Goal: Task Accomplishment & Management: Manage account settings

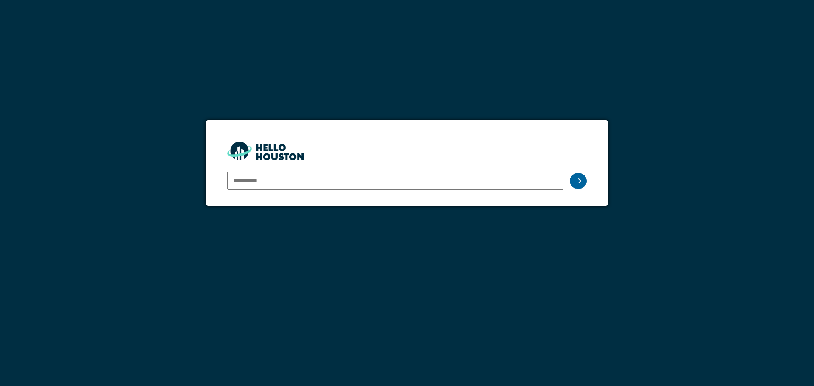
type input "**********"
click at [578, 182] on icon at bounding box center [578, 181] width 6 height 7
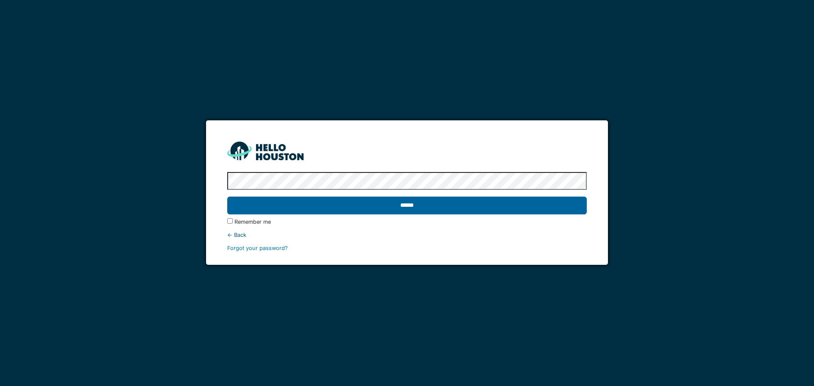
click at [546, 206] on input "******" at bounding box center [406, 206] width 359 height 18
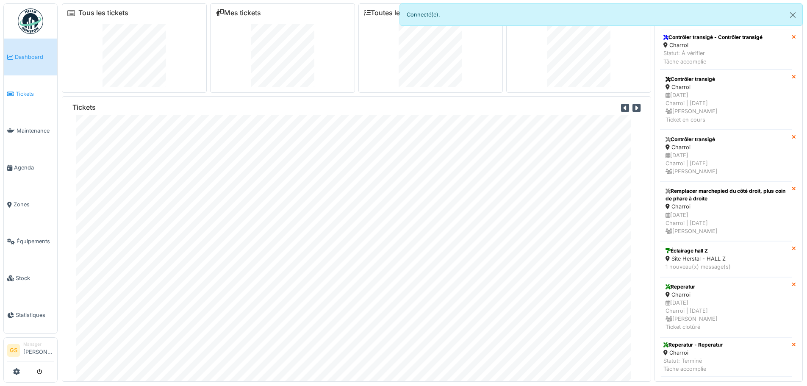
click at [21, 92] on span "Tickets" at bounding box center [35, 94] width 38 height 8
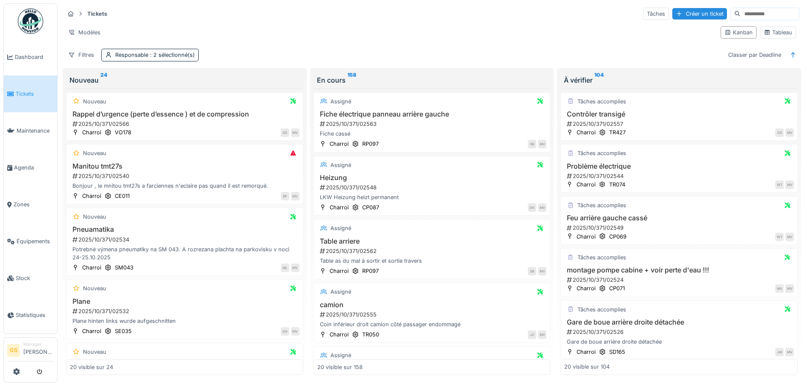
click at [38, 97] on link "Tickets" at bounding box center [30, 93] width 53 height 37
click at [32, 164] on span "Agenda" at bounding box center [34, 168] width 40 height 8
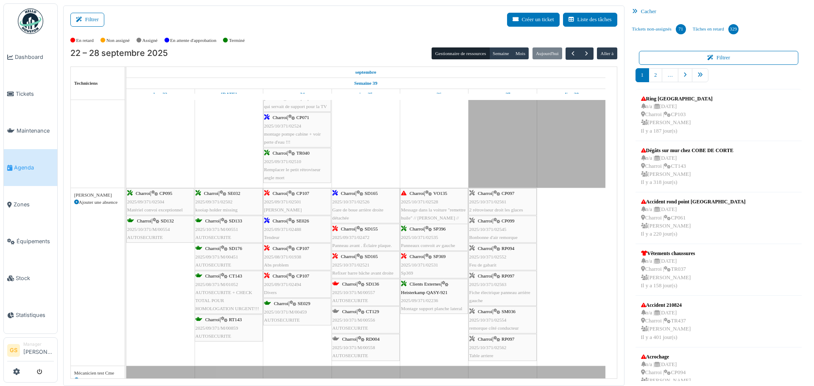
scroll to position [127, 0]
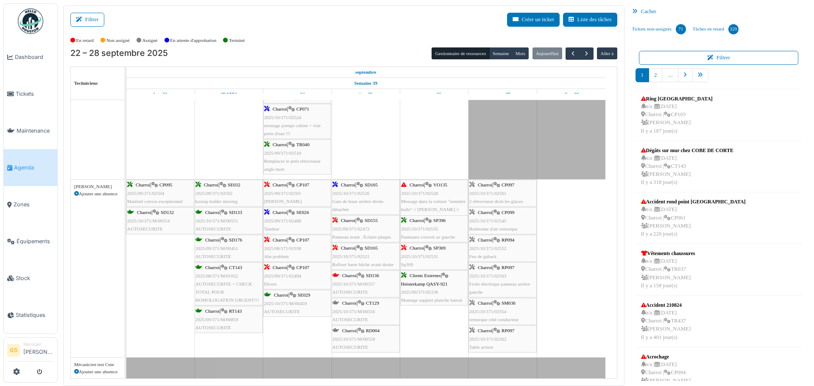
click at [508, 197] on div "Charroi | CP097 2025/10/371/02561 2 rétroviseur droit les glaces" at bounding box center [502, 193] width 67 height 25
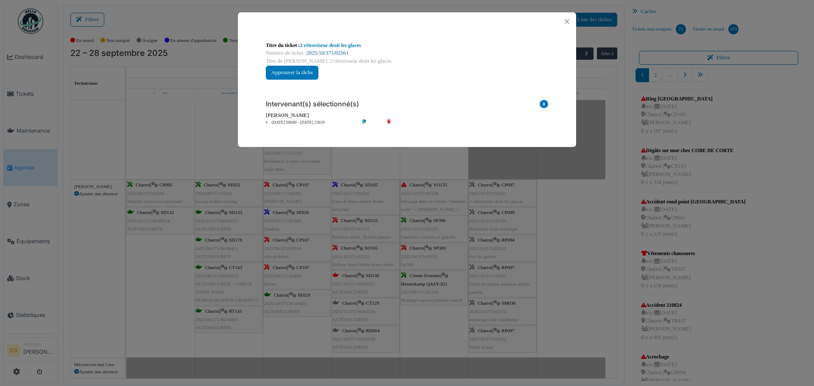
click at [339, 52] on link "2025/10/371/02561" at bounding box center [327, 53] width 42 height 6
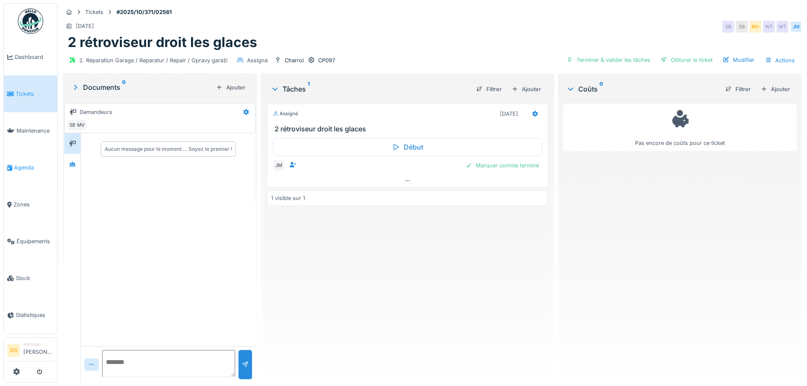
click at [28, 164] on span "Agenda" at bounding box center [34, 168] width 40 height 8
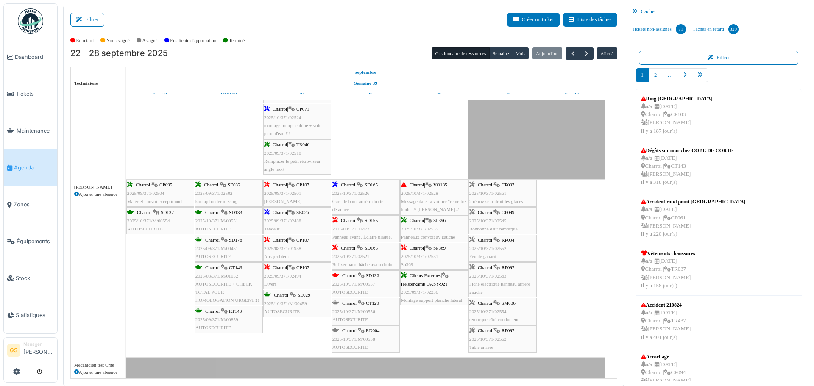
scroll to position [127, 0]
click at [497, 273] on span "2025/10/371/02563" at bounding box center [487, 275] width 37 height 5
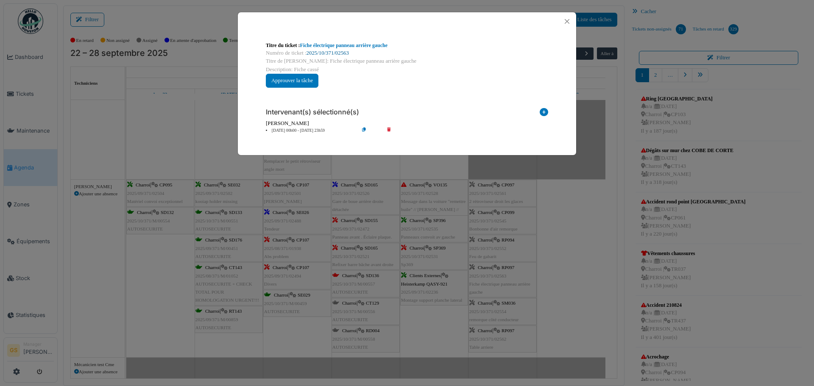
click at [328, 52] on link "2025/10/371/02563" at bounding box center [327, 53] width 42 height 6
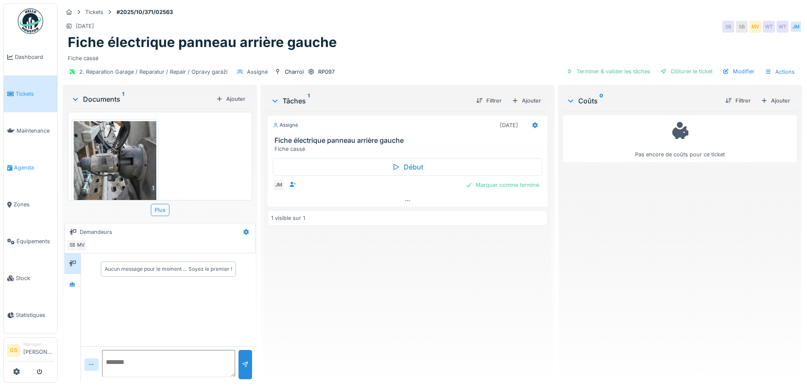
click at [21, 164] on span "Agenda" at bounding box center [34, 168] width 40 height 8
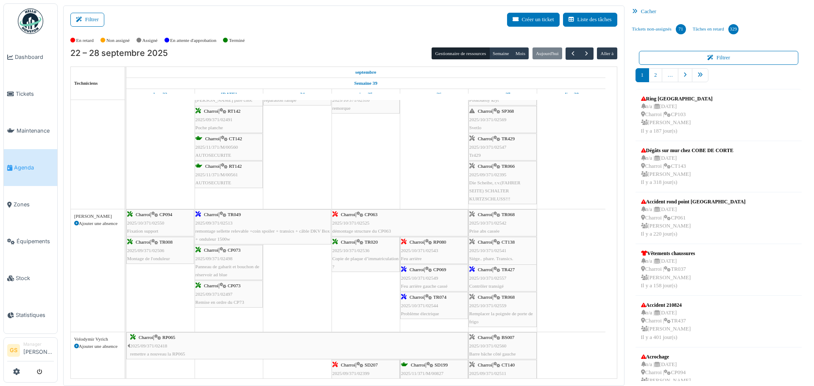
scroll to position [593, 0]
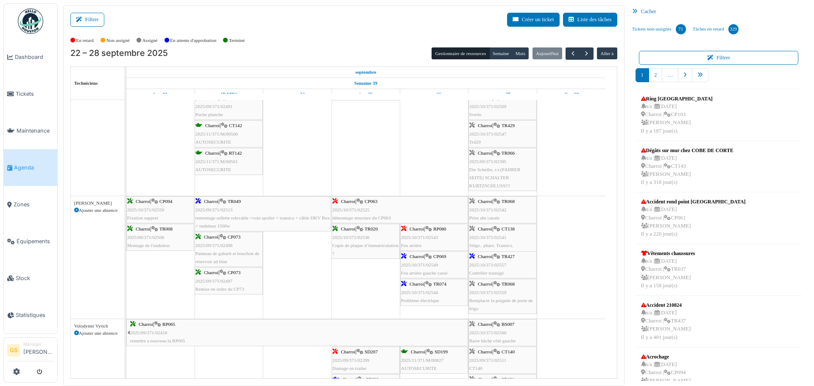
click at [417, 265] on span "2025/10/371/02549" at bounding box center [419, 264] width 37 height 5
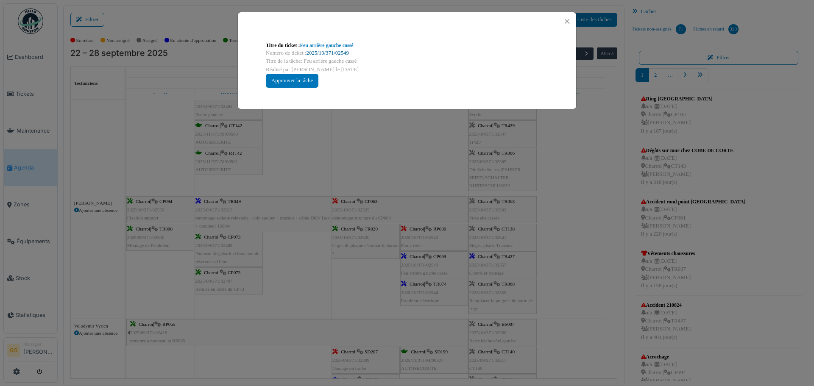
click at [343, 53] on link "2025/10/371/02549" at bounding box center [327, 53] width 42 height 6
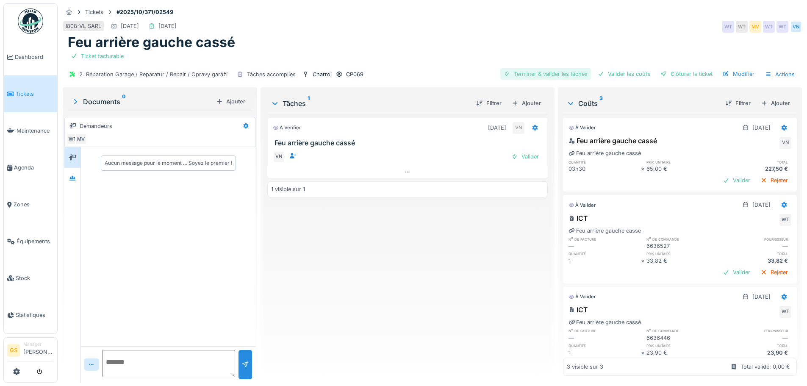
click at [555, 75] on div "Terminer & valider les tâches" at bounding box center [546, 73] width 91 height 11
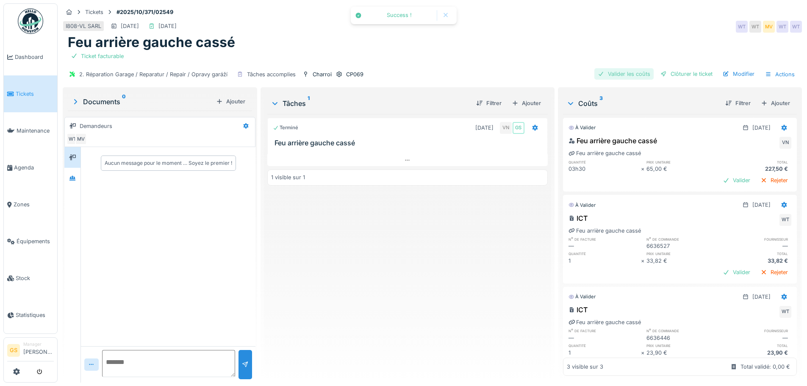
click at [613, 71] on div "Valider les coûts" at bounding box center [624, 73] width 59 height 11
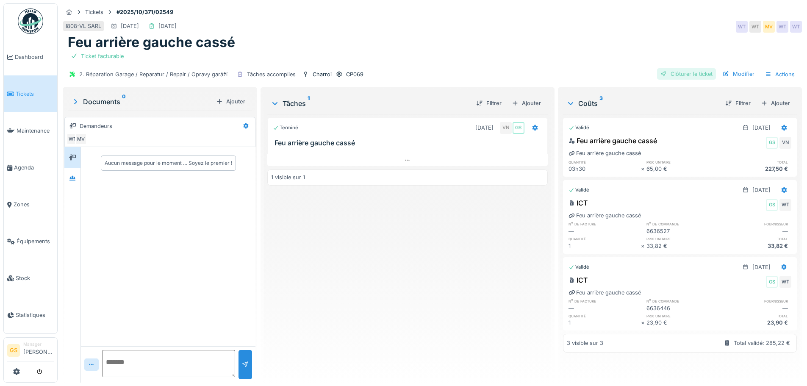
click at [671, 74] on div "Clôturer le ticket" at bounding box center [686, 73] width 59 height 11
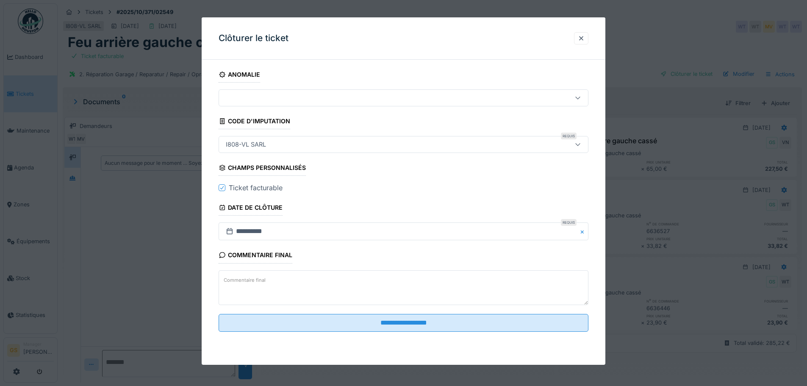
scroll to position [6, 0]
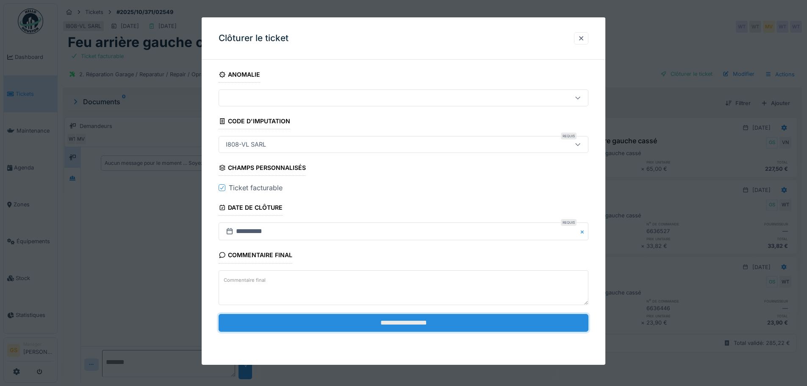
click at [425, 322] on input "**********" at bounding box center [404, 323] width 370 height 18
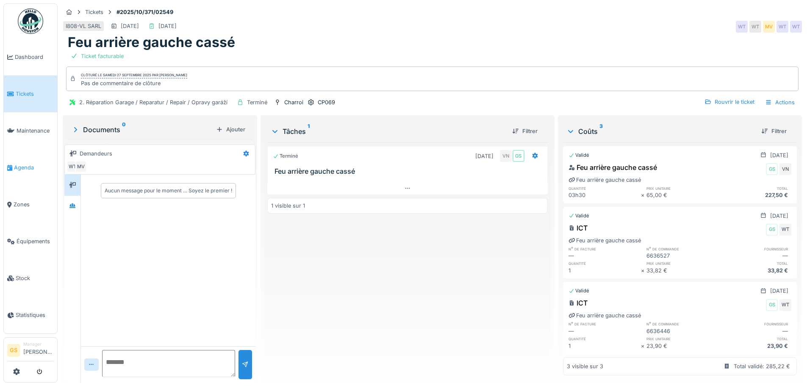
click at [22, 164] on span "Agenda" at bounding box center [34, 168] width 40 height 8
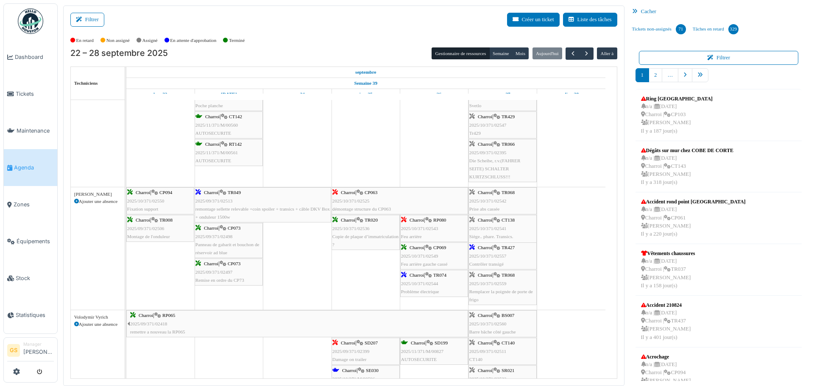
scroll to position [636, 0]
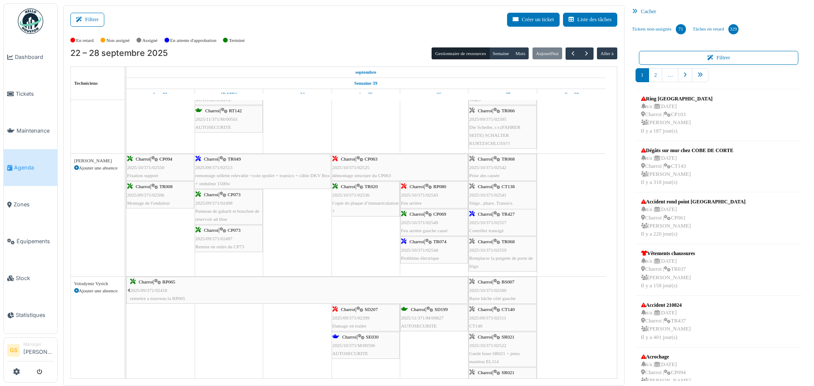
click at [495, 248] on span "2025/10/371/02559" at bounding box center [487, 250] width 37 height 5
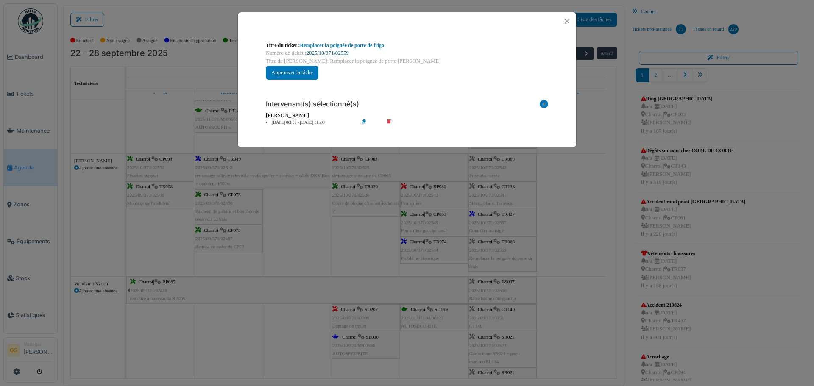
click at [330, 50] on link "2025/10/371/02559" at bounding box center [327, 53] width 42 height 6
click at [565, 21] on button "Close" at bounding box center [566, 21] width 11 height 11
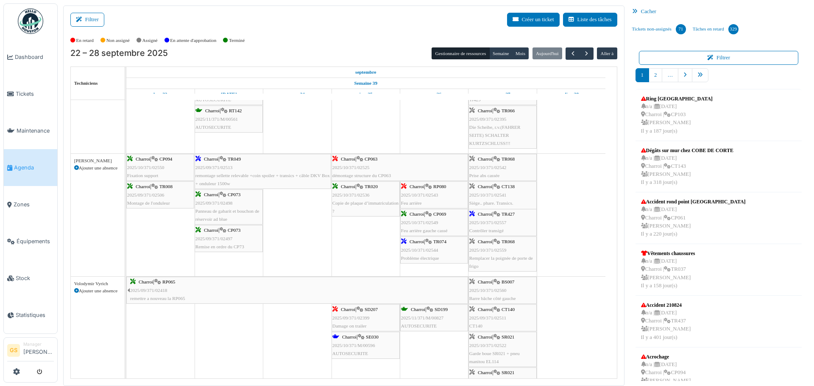
click at [487, 162] on div "Charroi | TR068 2025/10/371/02542 Prise abs cassée" at bounding box center [502, 167] width 67 height 25
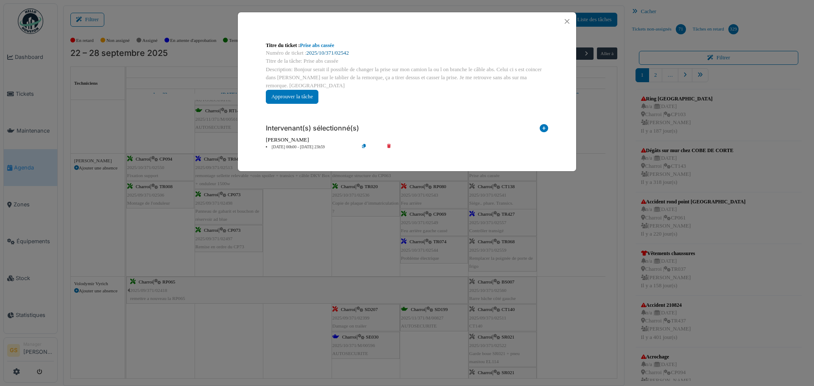
click at [340, 51] on link "2025/10/371/02542" at bounding box center [327, 53] width 42 height 6
